Goal: Navigation & Orientation: Find specific page/section

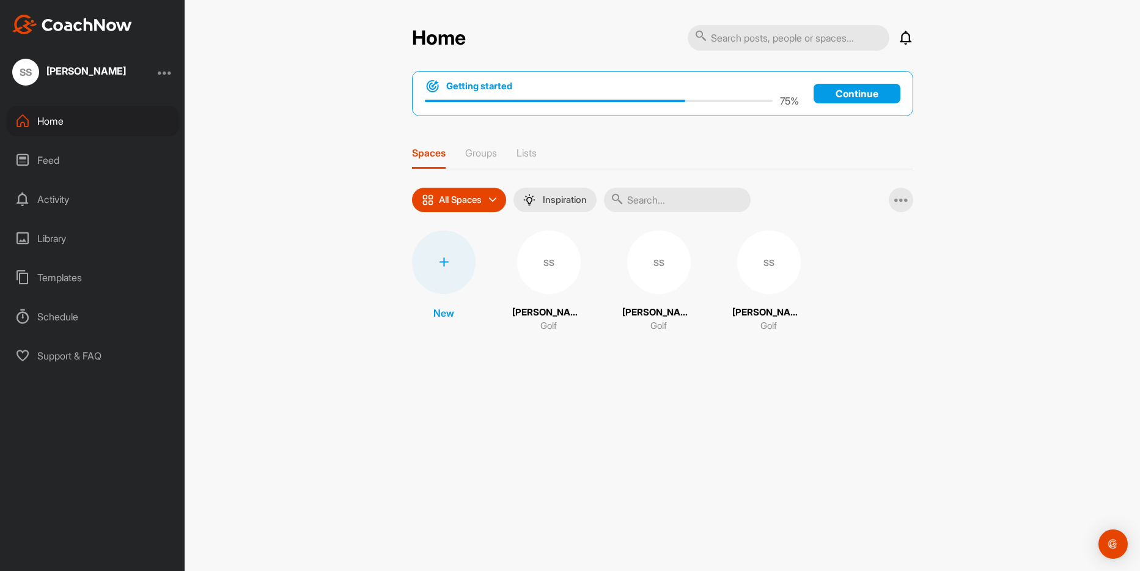
click at [744, 311] on p "[PERSON_NAME]" at bounding box center [768, 312] width 73 height 14
click at [540, 305] on p "[PERSON_NAME]" at bounding box center [548, 312] width 73 height 14
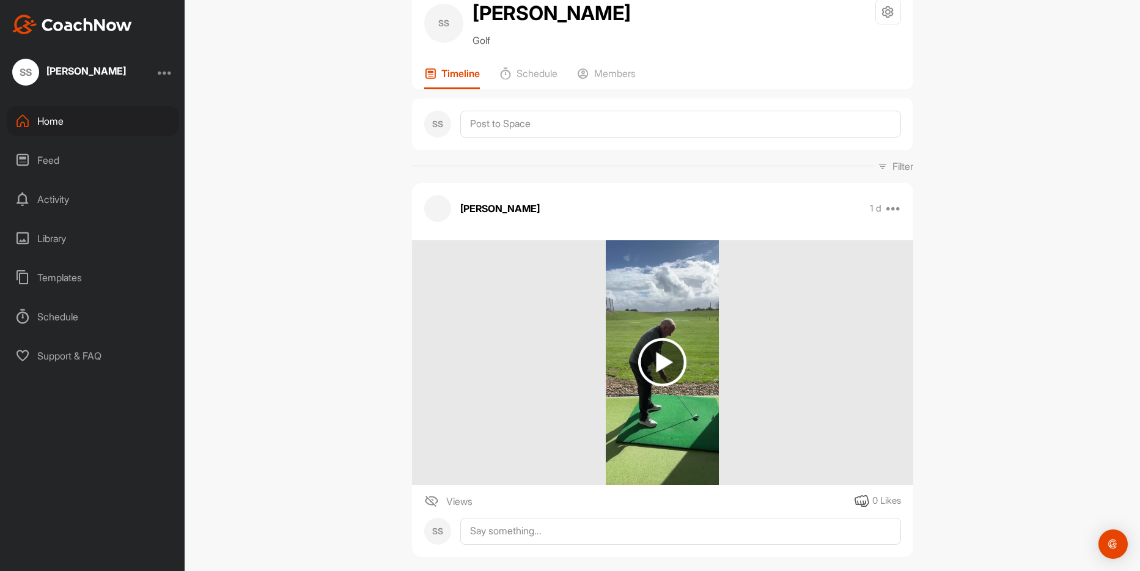
scroll to position [119, 0]
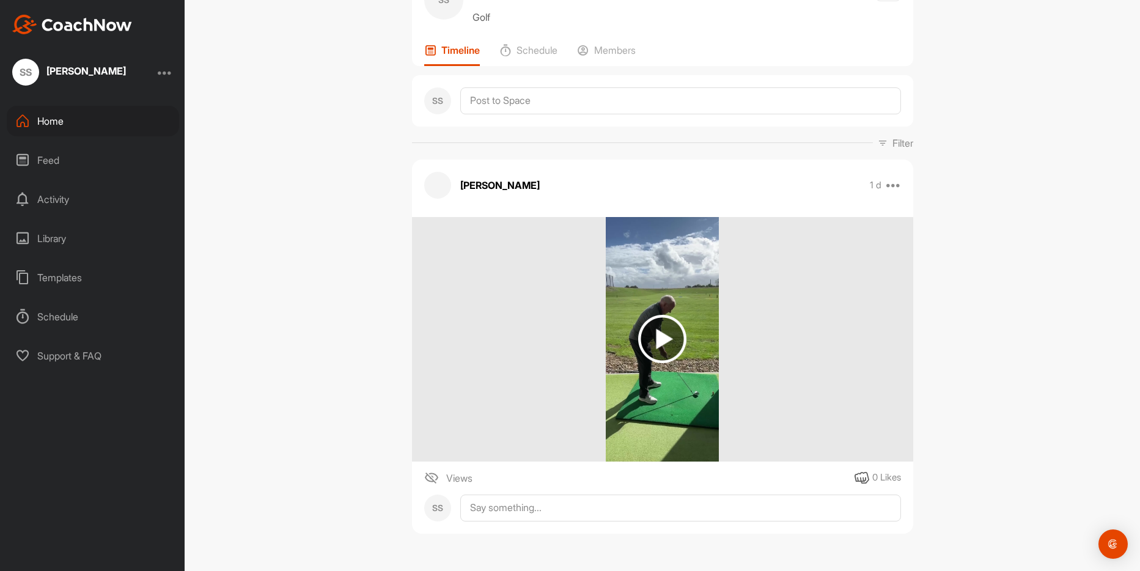
click at [653, 340] on img at bounding box center [662, 339] width 48 height 48
